Goal: Check status: Check status

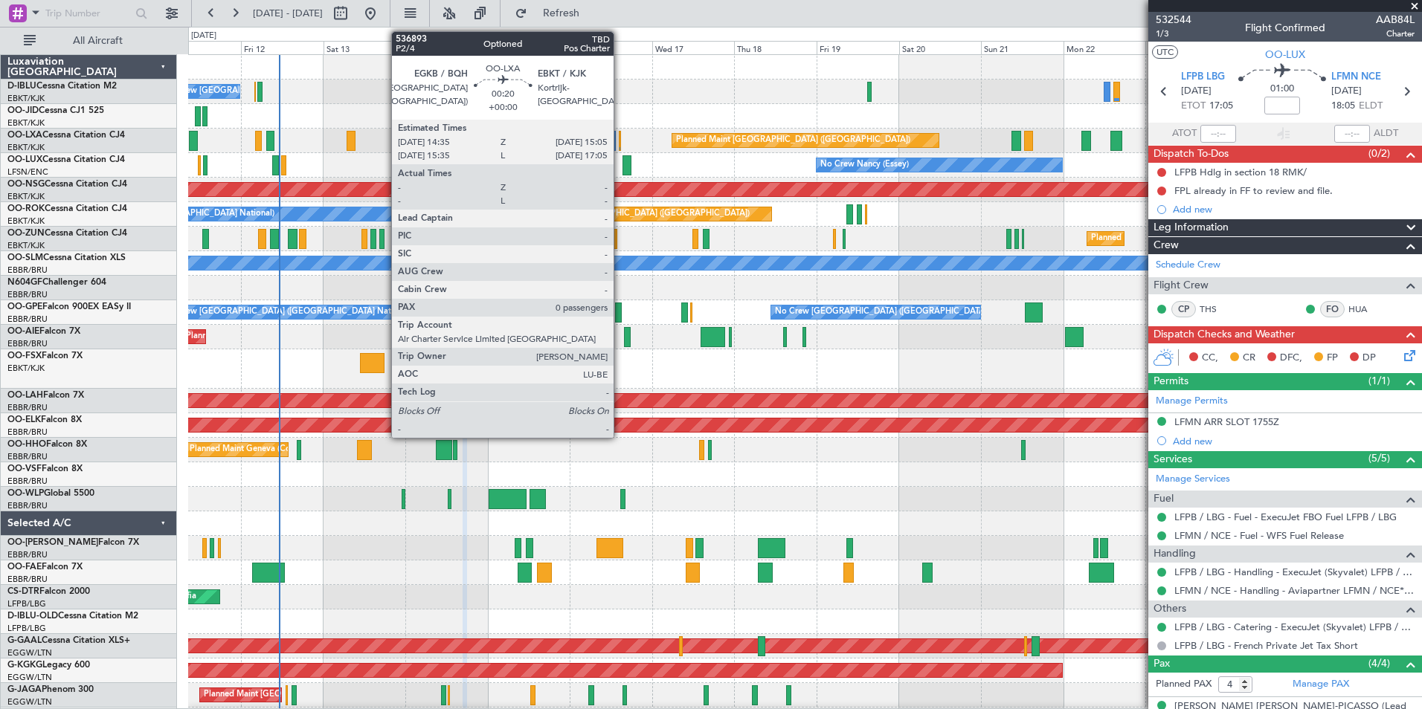
click at [620, 146] on div at bounding box center [620, 141] width 2 height 20
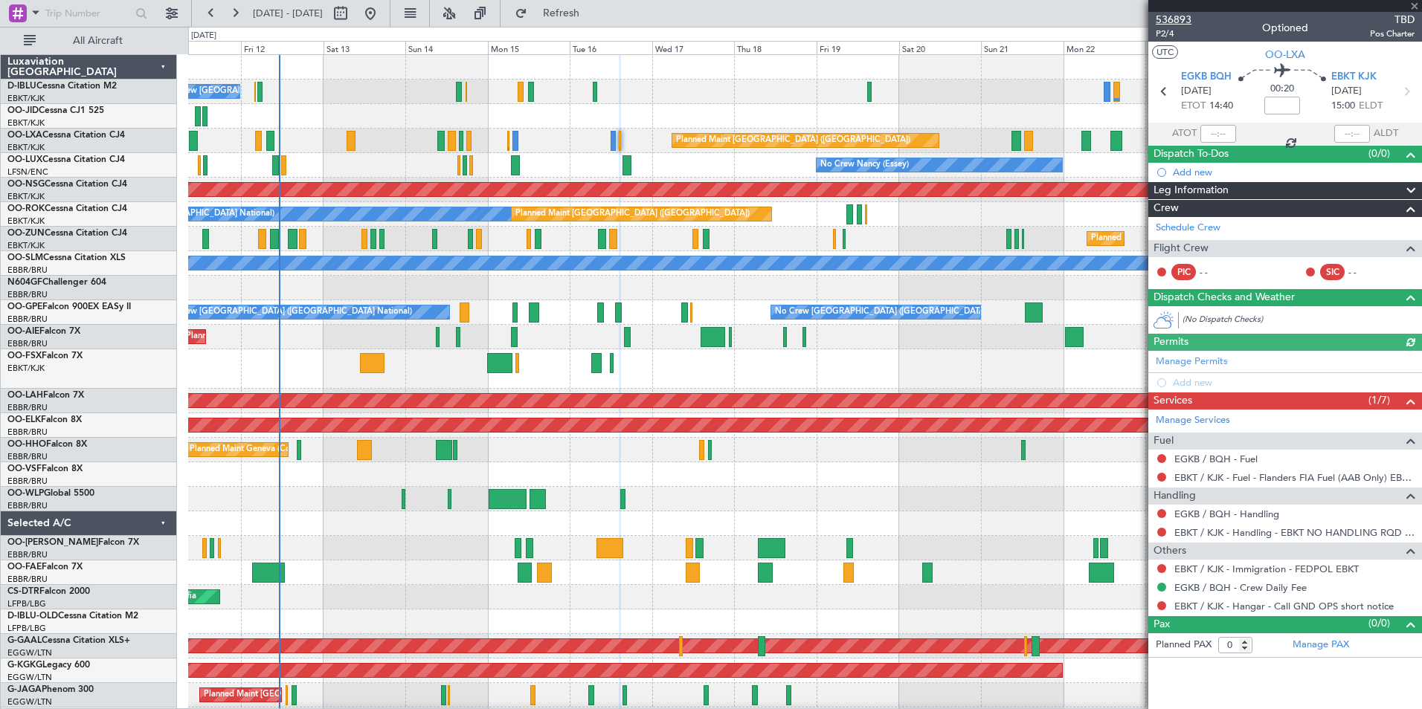
click at [1184, 19] on span "536893" at bounding box center [1173, 20] width 36 height 16
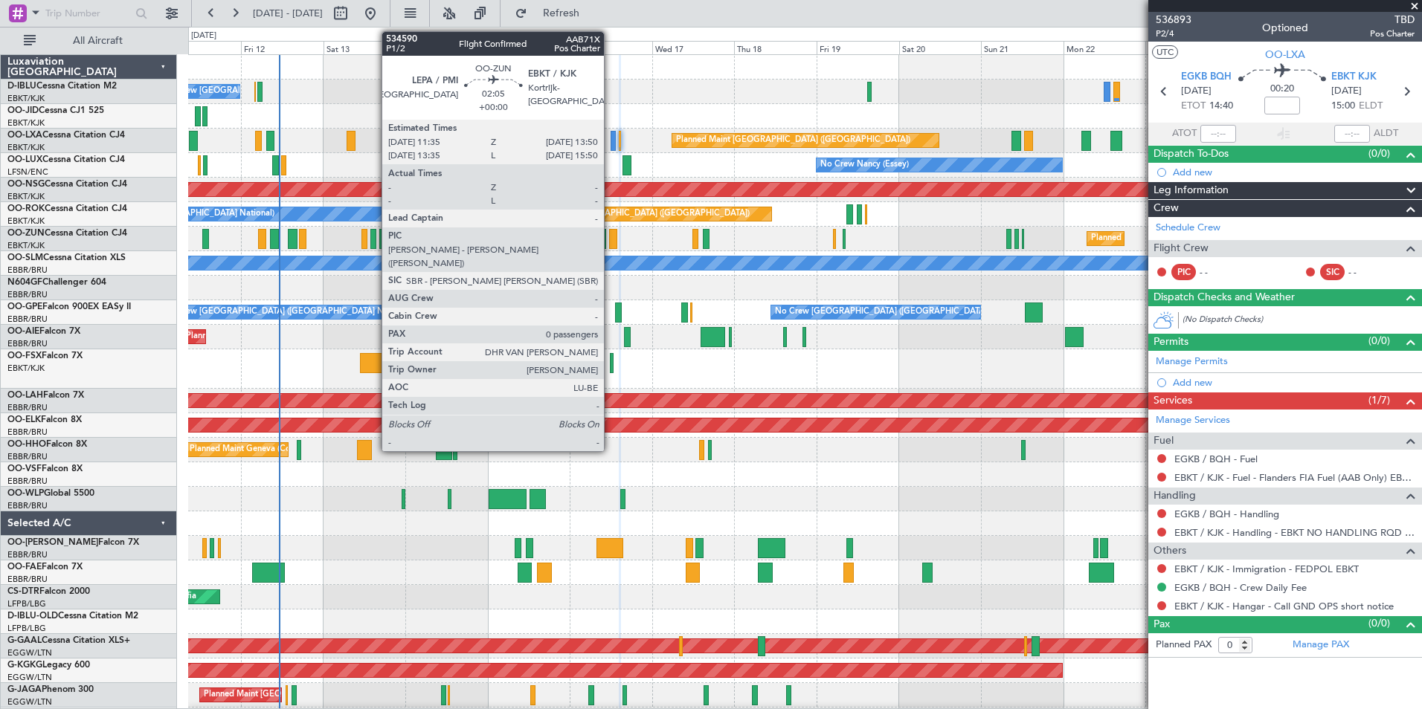
click at [610, 239] on div at bounding box center [613, 239] width 8 height 20
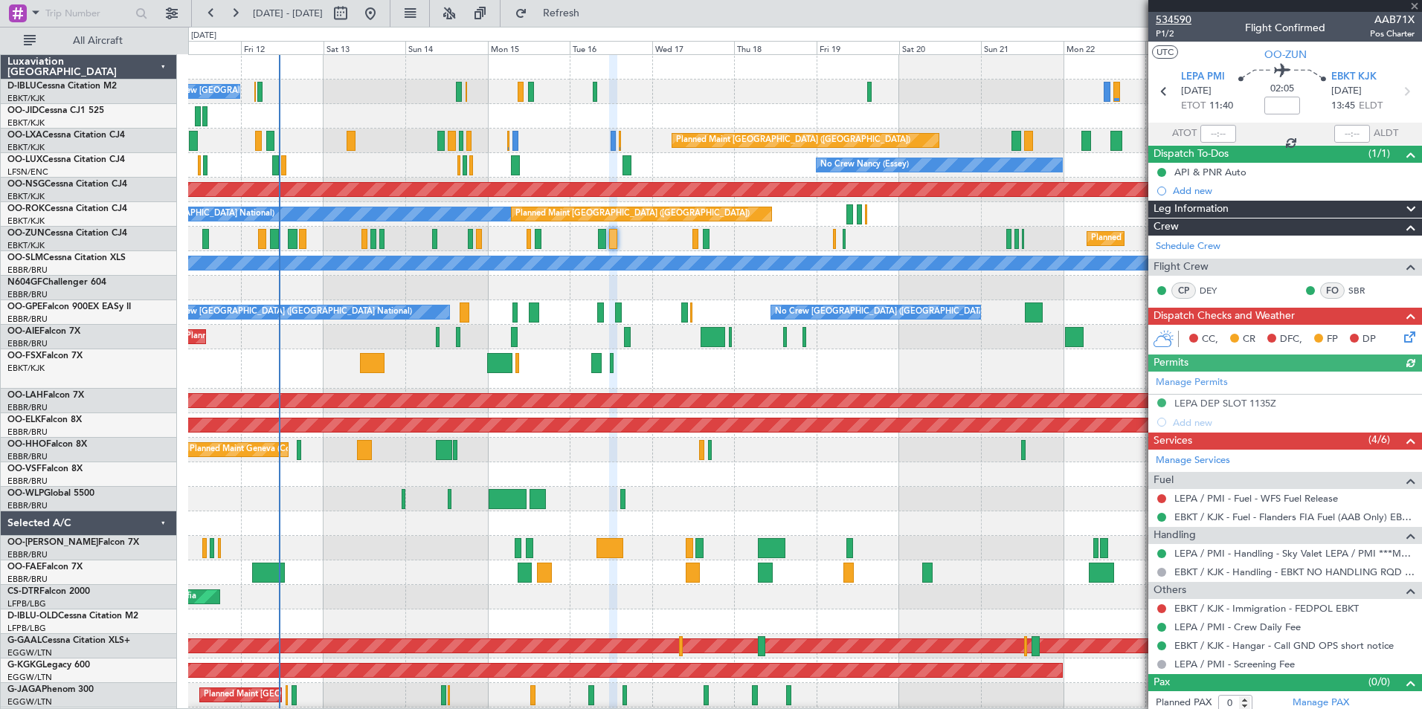
click at [1172, 20] on span "534590" at bounding box center [1173, 20] width 36 height 16
click at [706, 375] on div "Planned Maint Kortrijk-[GEOGRAPHIC_DATA]" at bounding box center [804, 368] width 1233 height 39
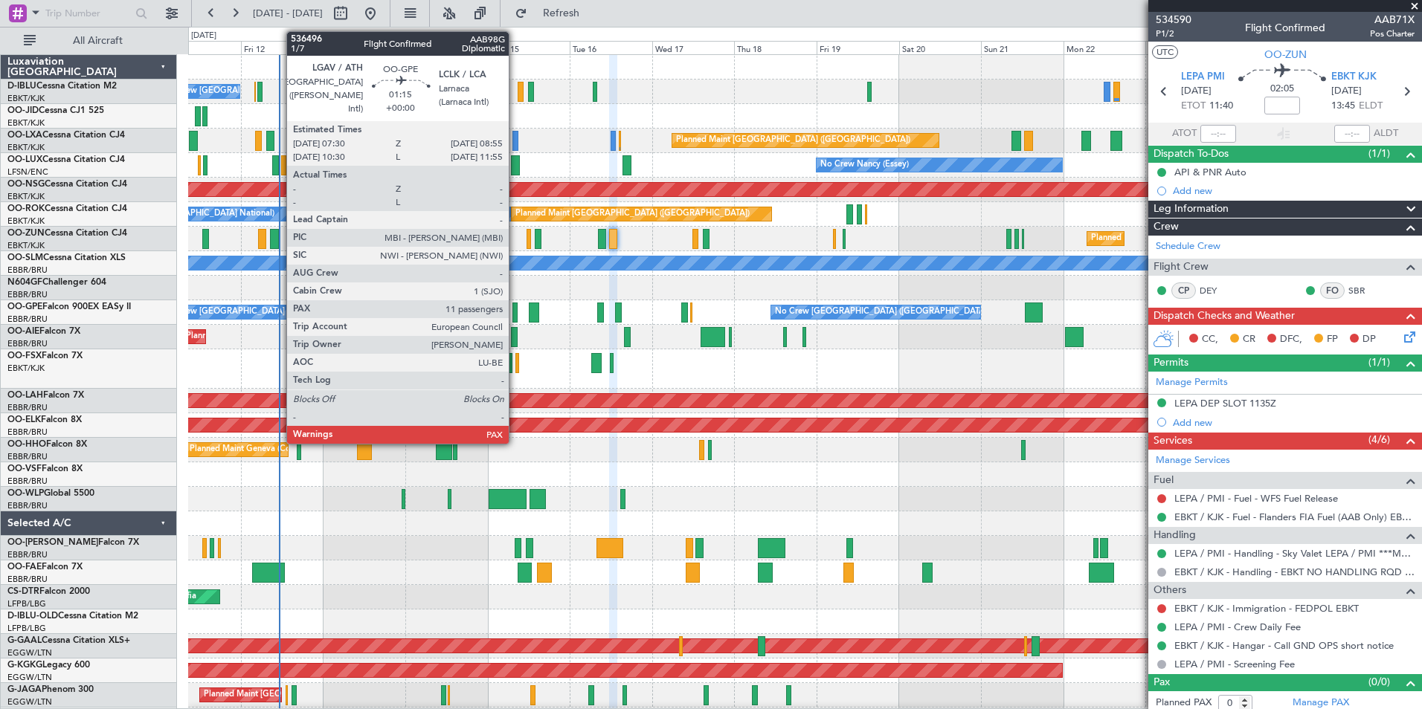
click at [515, 308] on div at bounding box center [514, 313] width 5 height 20
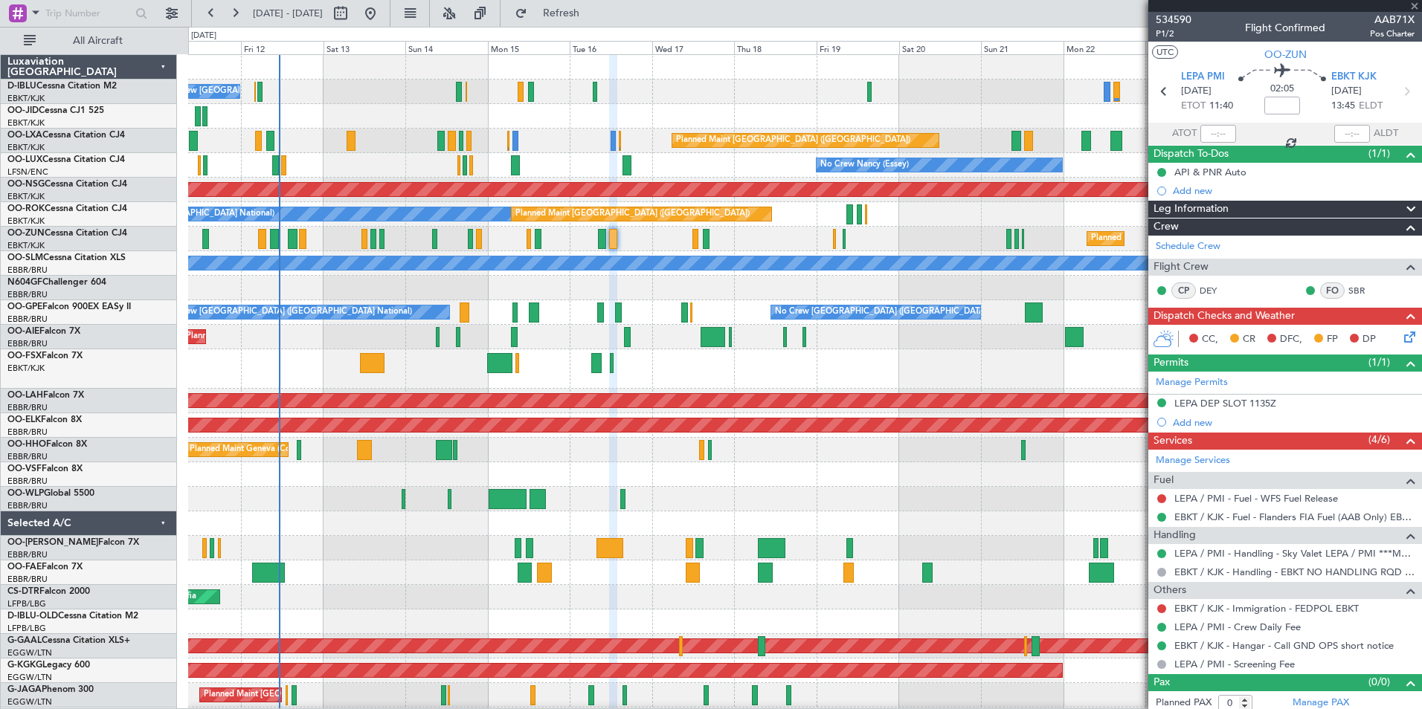
type input "11"
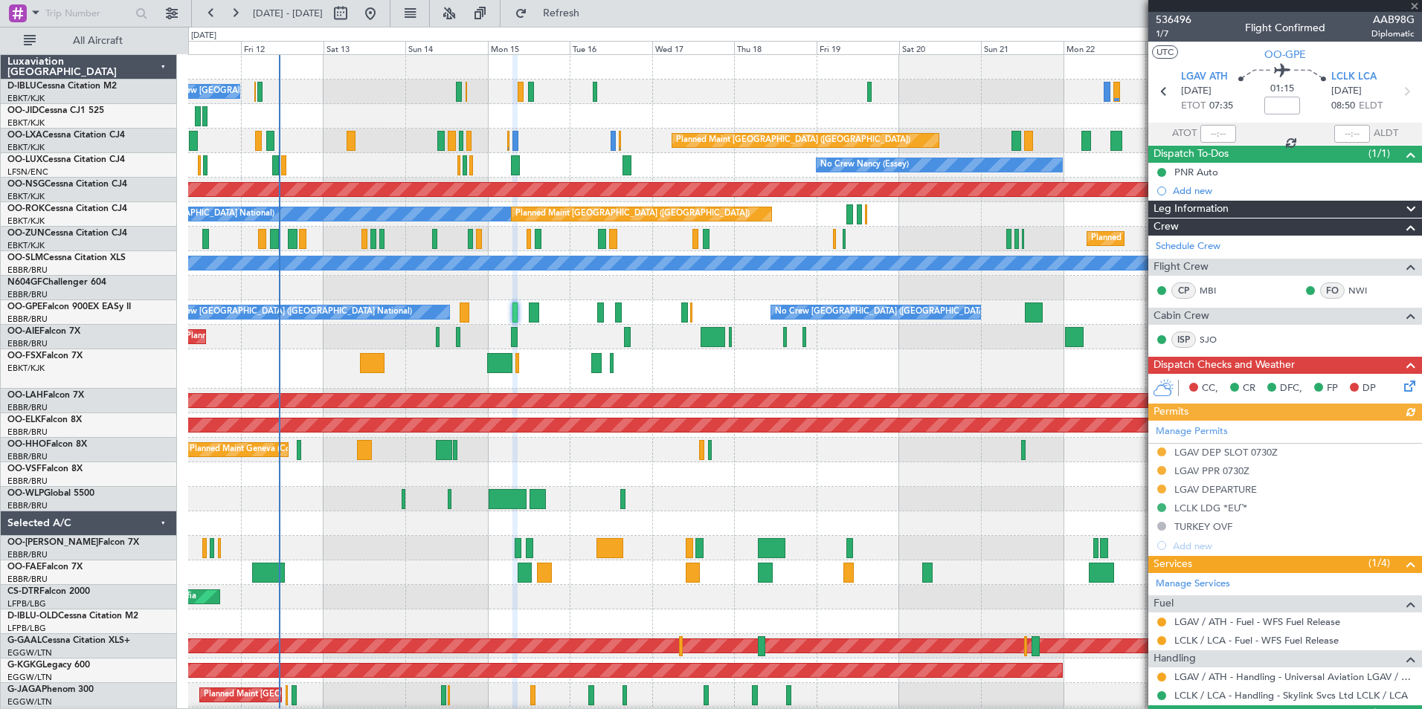
click at [795, 471] on div at bounding box center [804, 474] width 1233 height 25
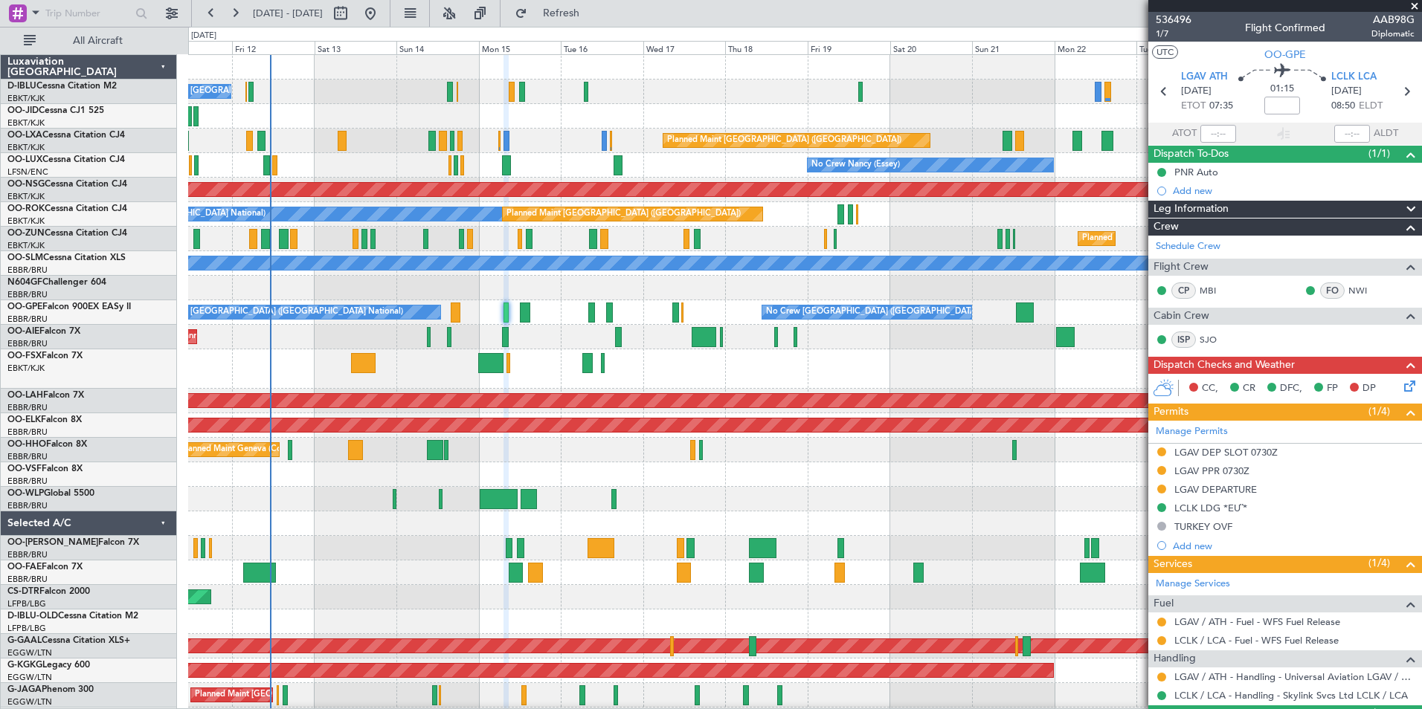
click at [525, 309] on div at bounding box center [525, 313] width 10 height 20
type input "+00:05"
type input "10"
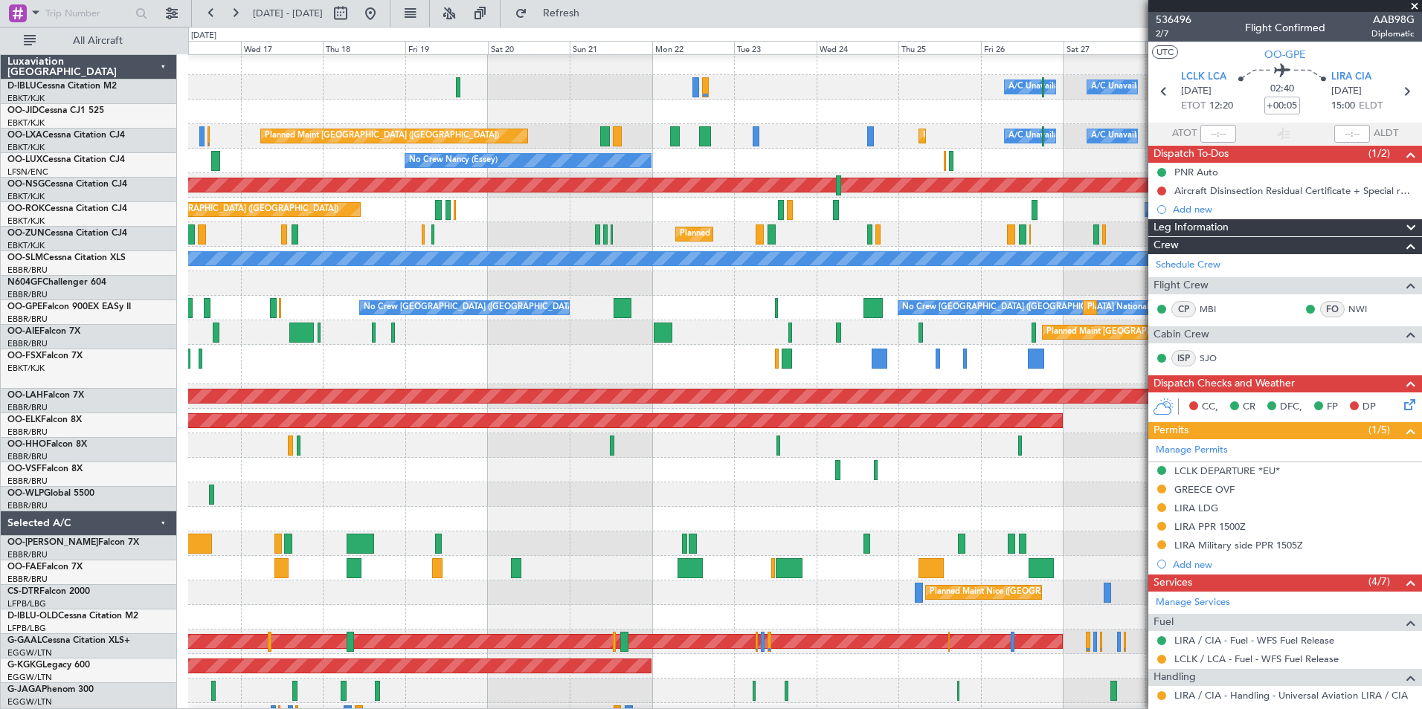
click at [579, 489] on div at bounding box center [804, 495] width 1233 height 25
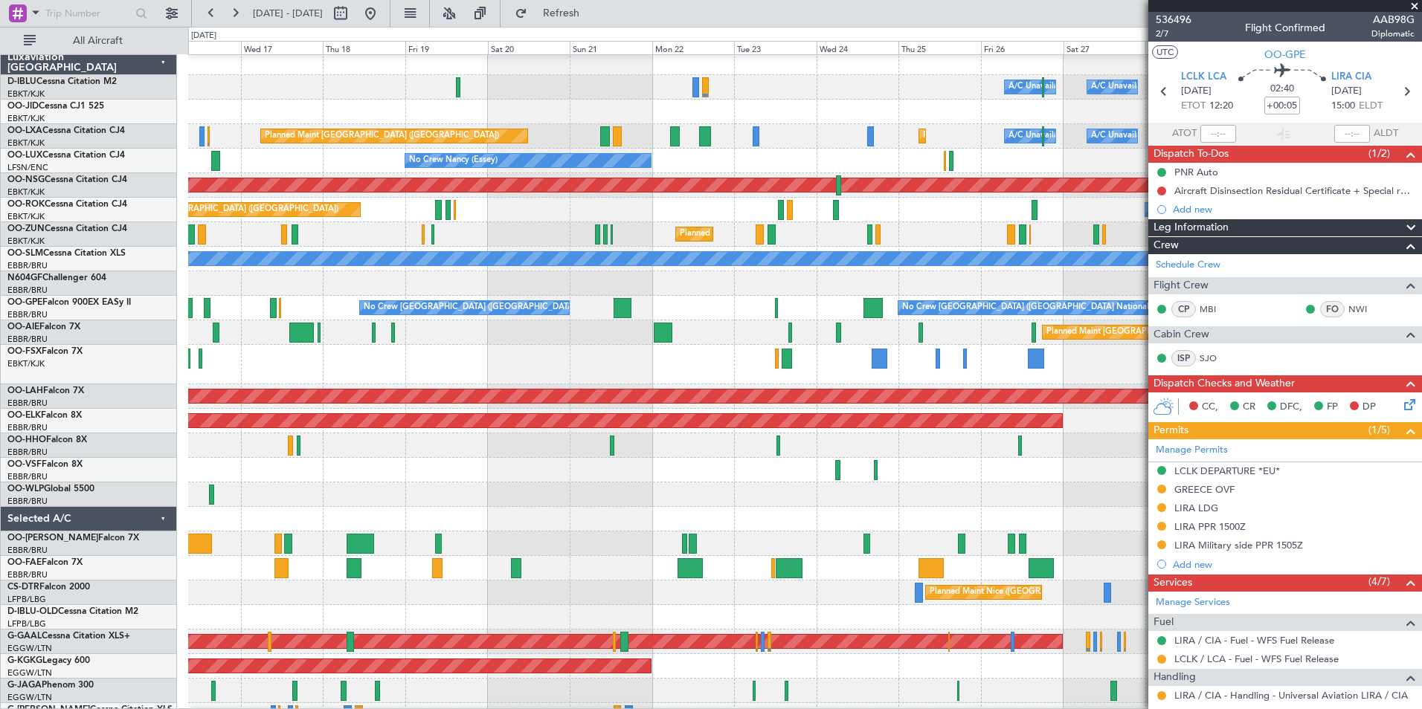
click at [1080, 483] on div at bounding box center [804, 470] width 1233 height 25
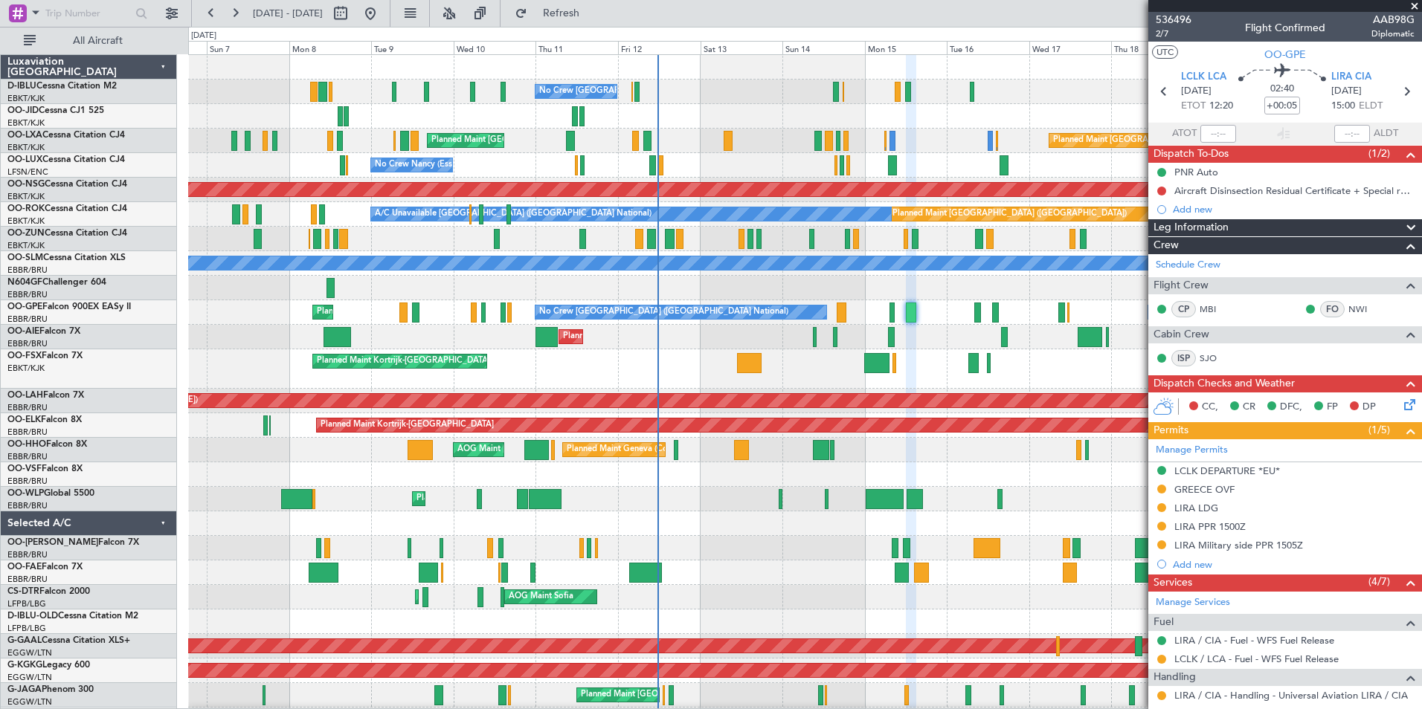
scroll to position [0, 0]
click at [691, 333] on div "Planned Maint [GEOGRAPHIC_DATA] ([GEOGRAPHIC_DATA]) Unplanned Maint [GEOGRAPHIC…" at bounding box center [804, 337] width 1233 height 25
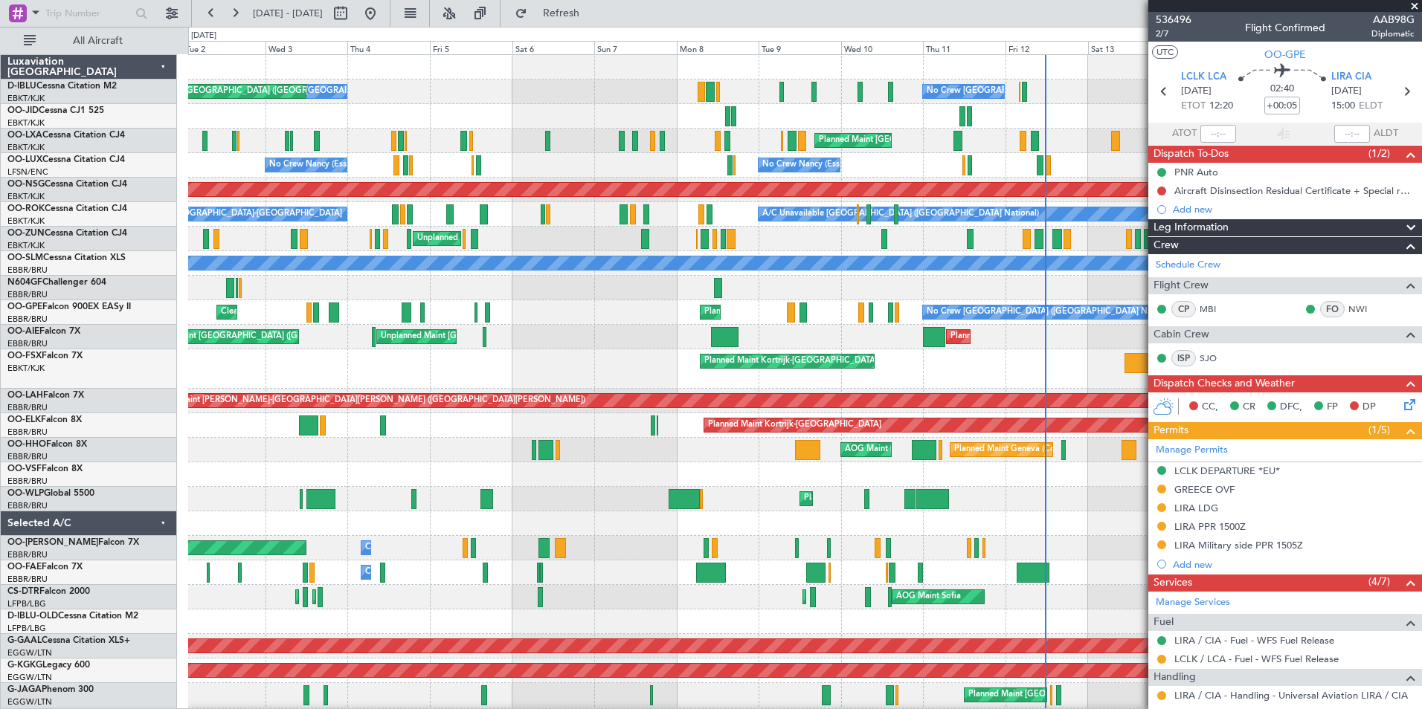
click at [891, 390] on div "No Crew [GEOGRAPHIC_DATA] ([GEOGRAPHIC_DATA] National) No Crew [GEOGRAPHIC_DATA…" at bounding box center [804, 577] width 1233 height 1045
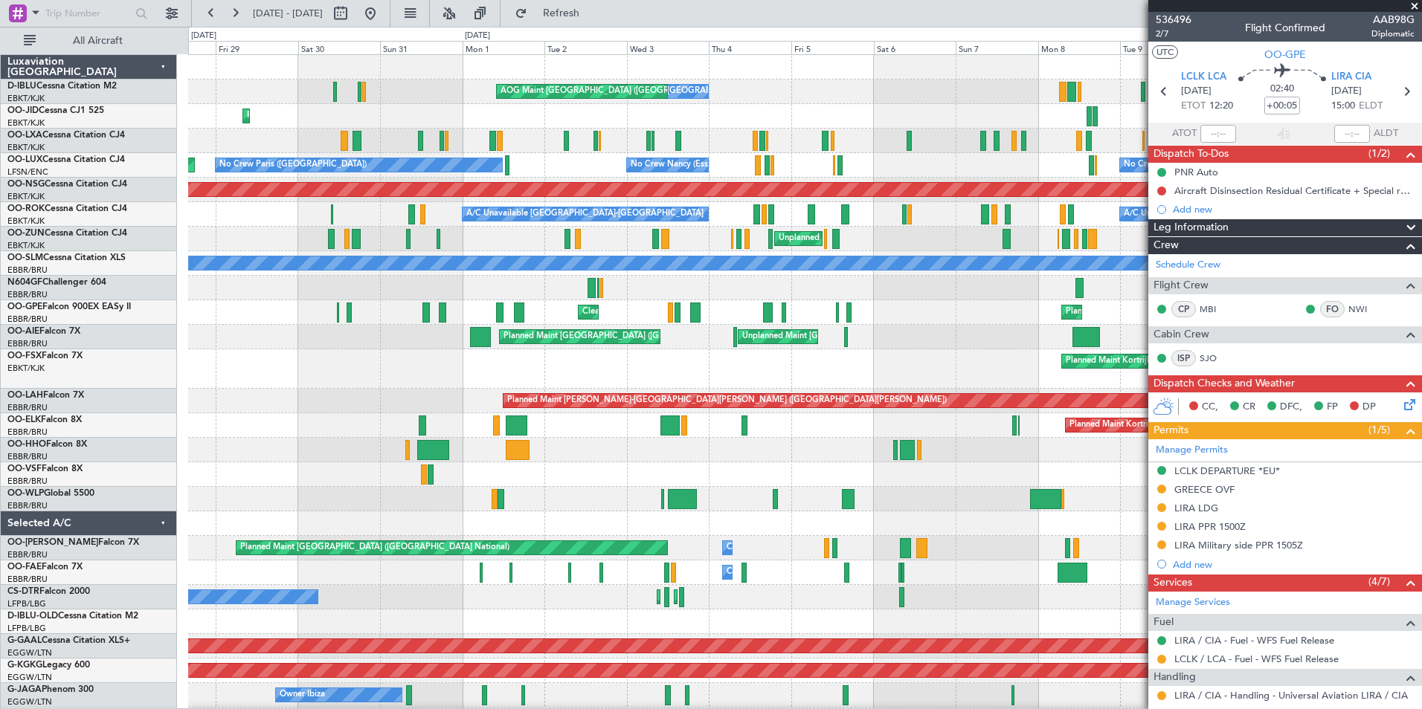
click at [850, 389] on div "No Crew [GEOGRAPHIC_DATA] ([GEOGRAPHIC_DATA] National) No Crew [GEOGRAPHIC_DATA…" at bounding box center [804, 577] width 1233 height 1045
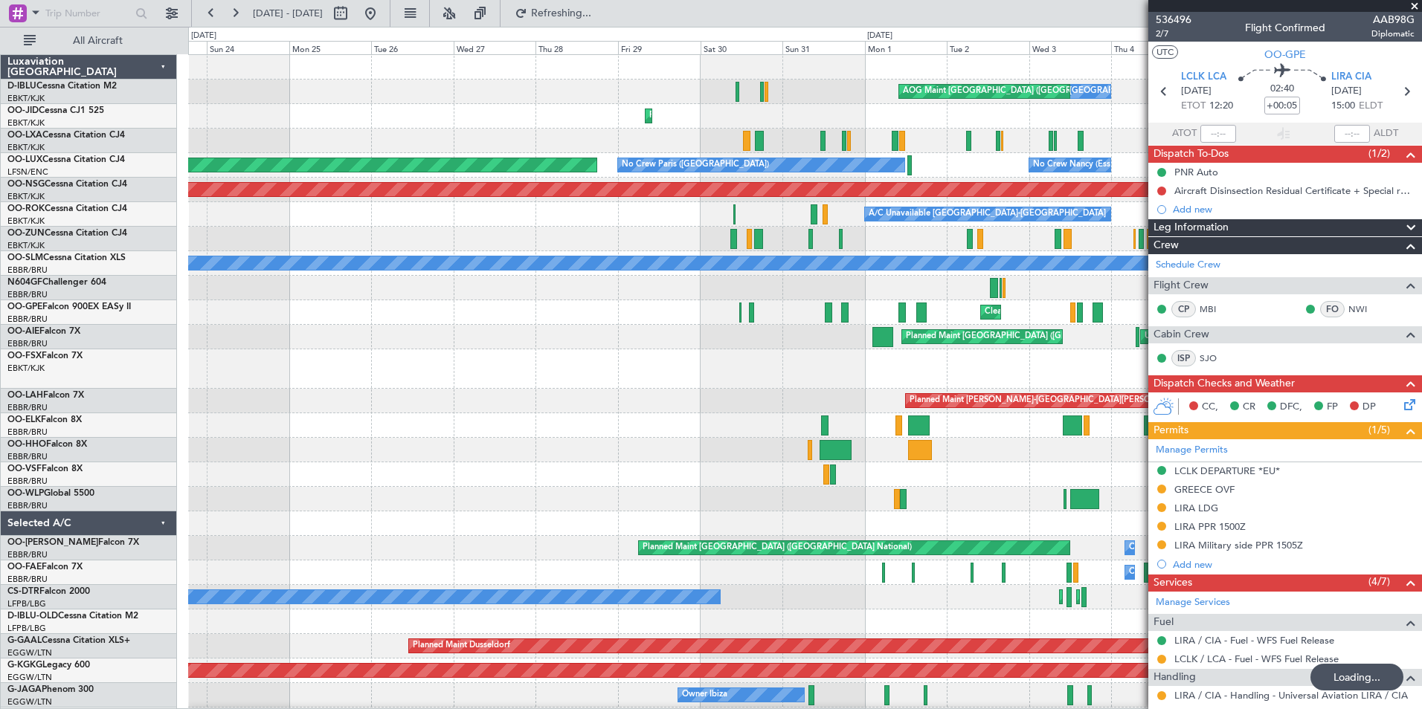
click at [1022, 393] on div "No Crew [GEOGRAPHIC_DATA] ([GEOGRAPHIC_DATA] National) AOG Maint [GEOGRAPHIC_DA…" at bounding box center [804, 577] width 1233 height 1045
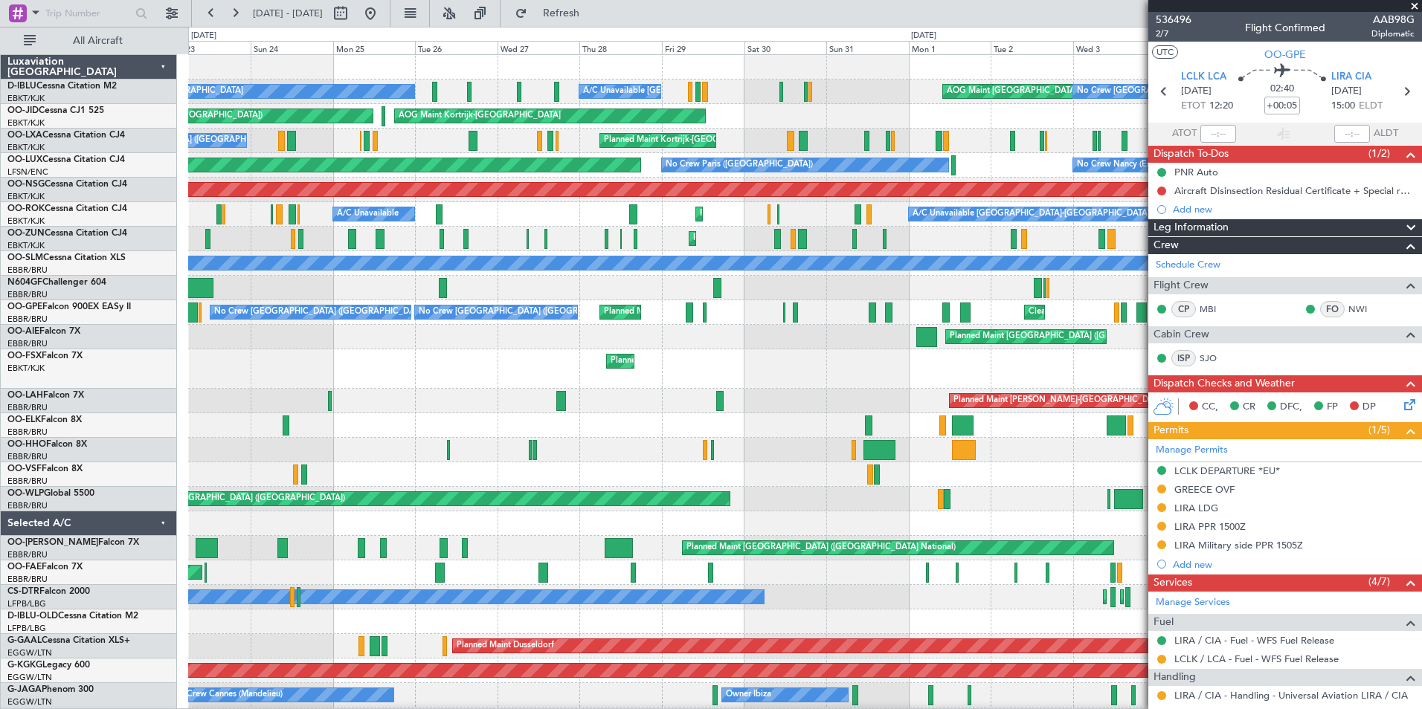
click at [906, 388] on div "Planned Maint Kortrijk-[GEOGRAPHIC_DATA] Planned Maint [GEOGRAPHIC_DATA]-[GEOGR…" at bounding box center [804, 368] width 1233 height 39
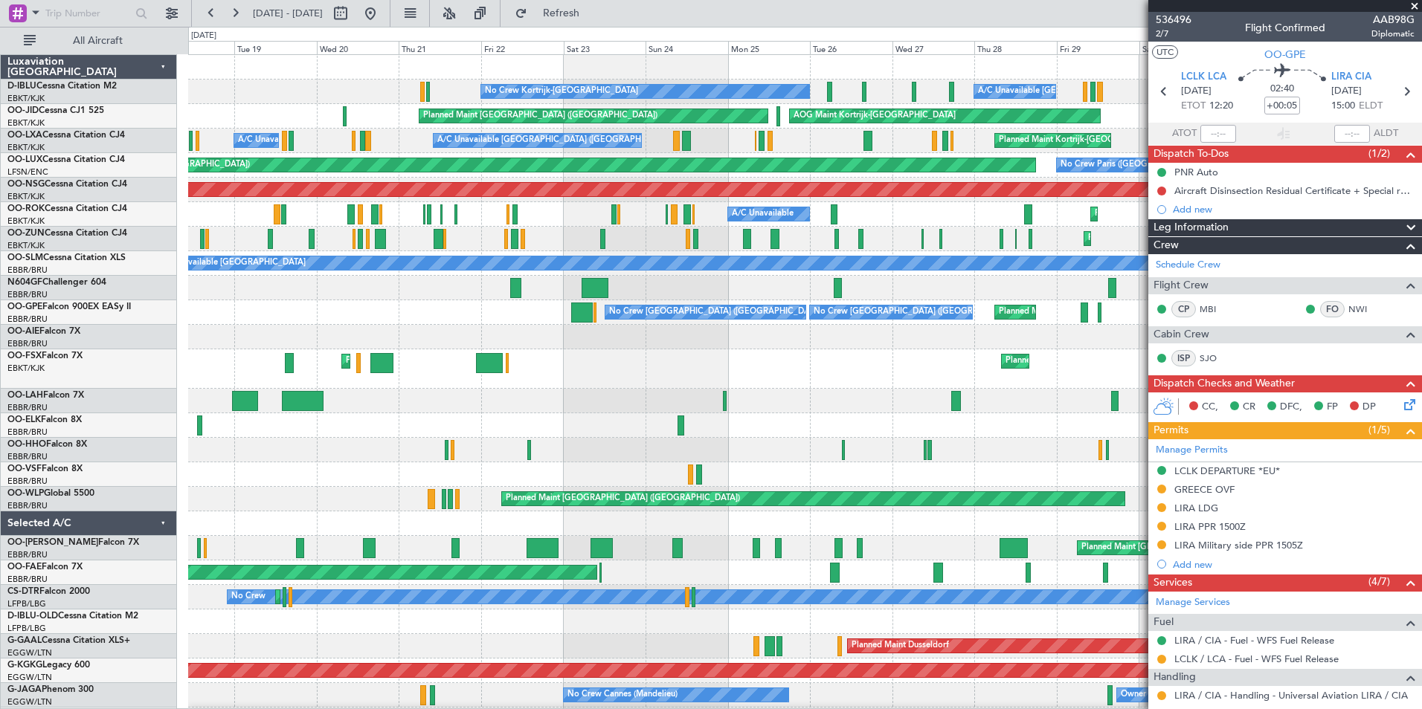
click at [890, 366] on div "Planned Maint Kortrijk-[GEOGRAPHIC_DATA] Planned Maint [GEOGRAPHIC_DATA]-[GEOGR…" at bounding box center [804, 368] width 1233 height 39
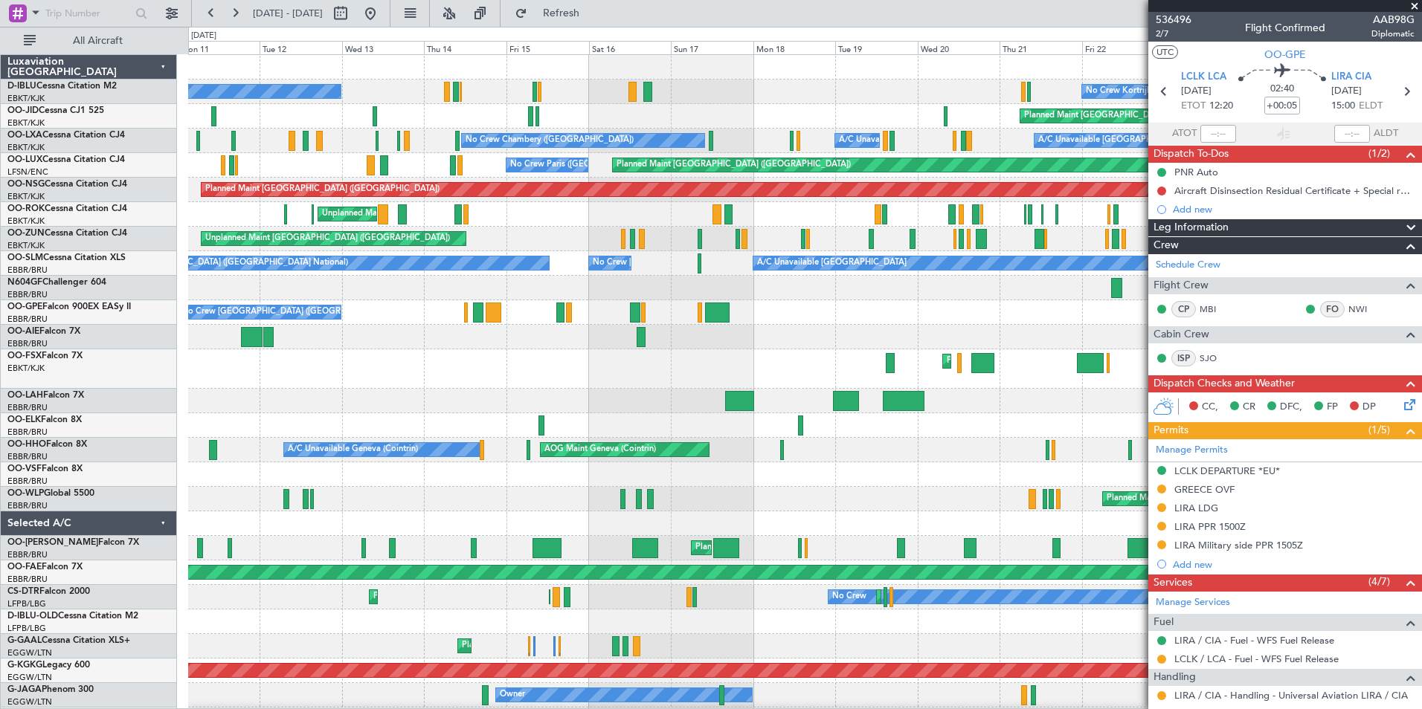
click at [981, 435] on div "No Crew Kortrijk-[GEOGRAPHIC_DATA] No Crew [GEOGRAPHIC_DATA] (Brussels National…" at bounding box center [804, 577] width 1233 height 1045
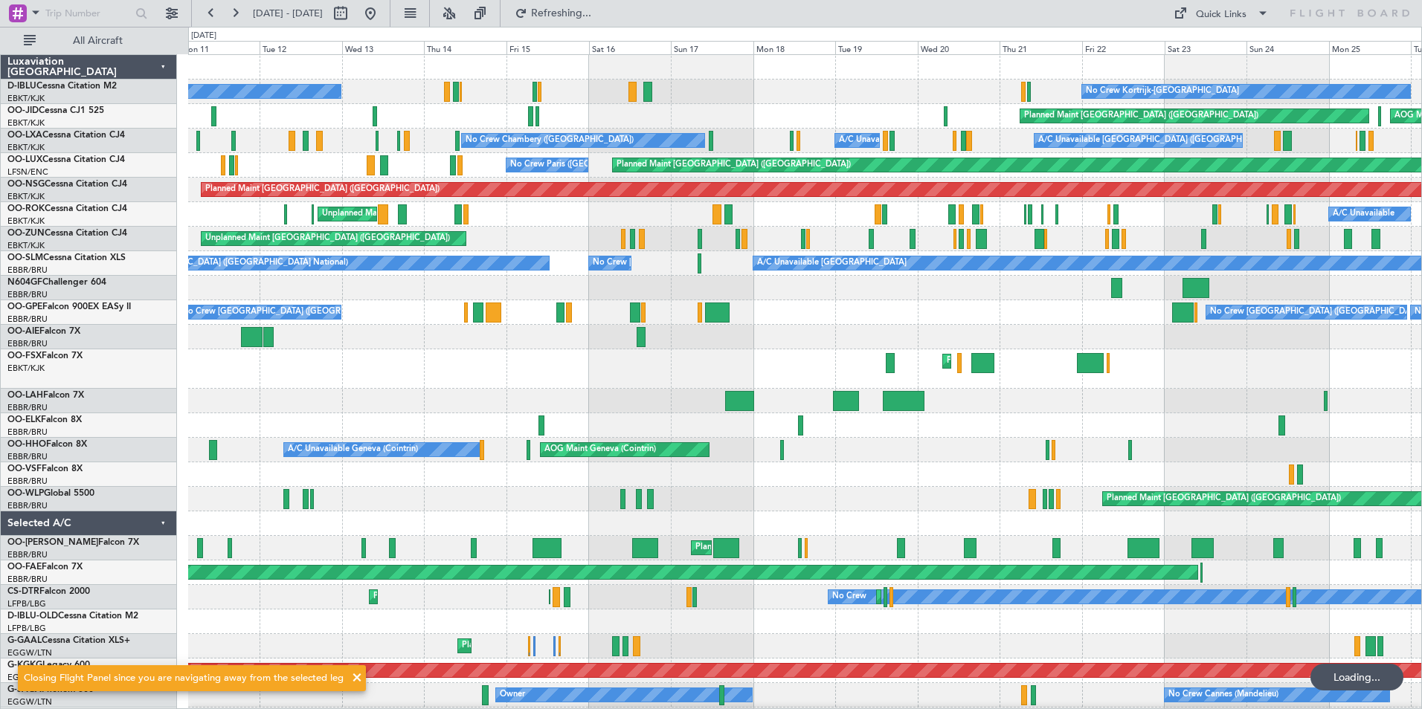
click at [268, 461] on div "No Crew Kortrijk-[GEOGRAPHIC_DATA] No Crew [GEOGRAPHIC_DATA] (Brussels National…" at bounding box center [804, 565] width 1233 height 1021
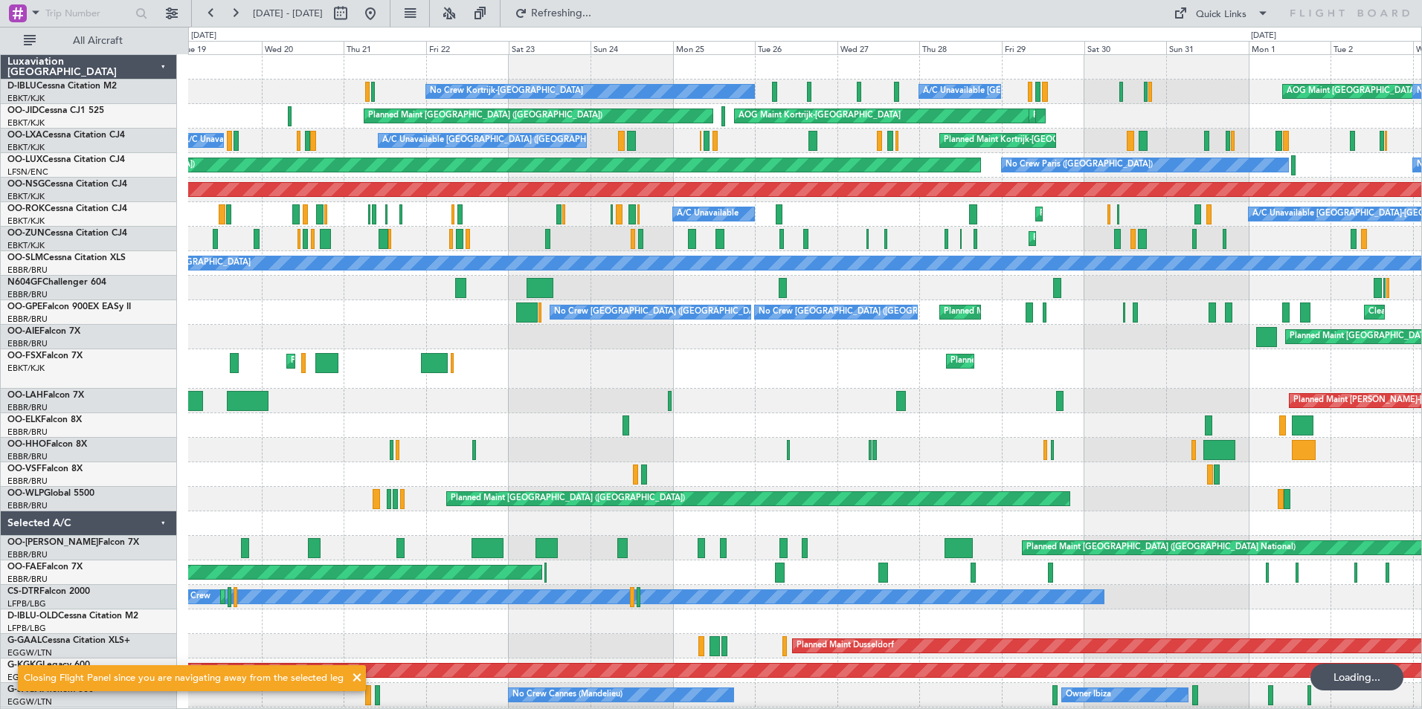
click at [324, 445] on div "AOG Maint Geneva (Cointrin)" at bounding box center [804, 450] width 1233 height 25
